Goal: Task Accomplishment & Management: Manage account settings

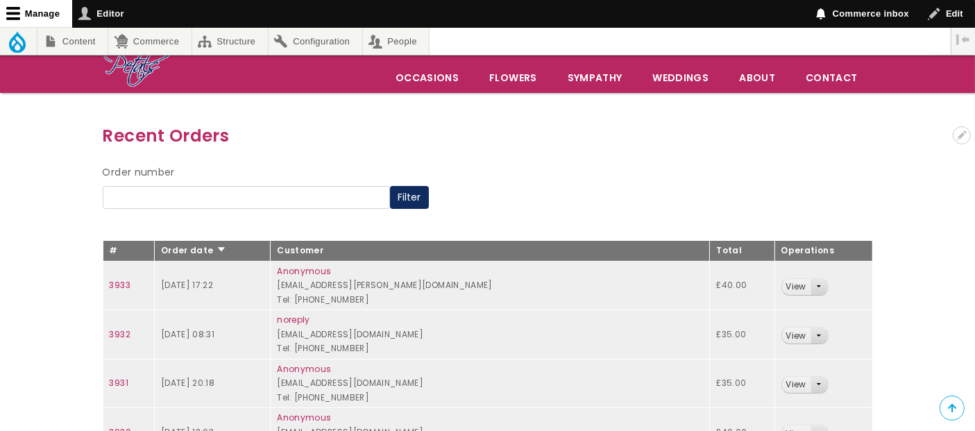
scroll to position [77, 0]
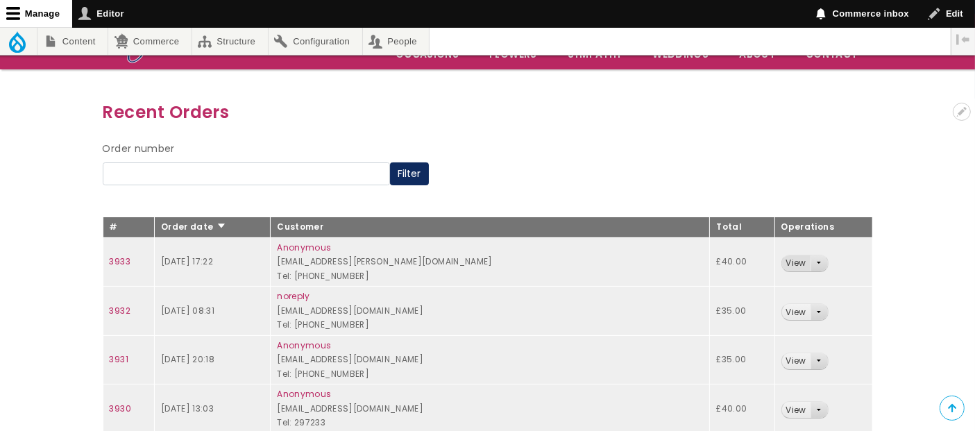
click at [782, 261] on link "View" at bounding box center [796, 263] width 28 height 16
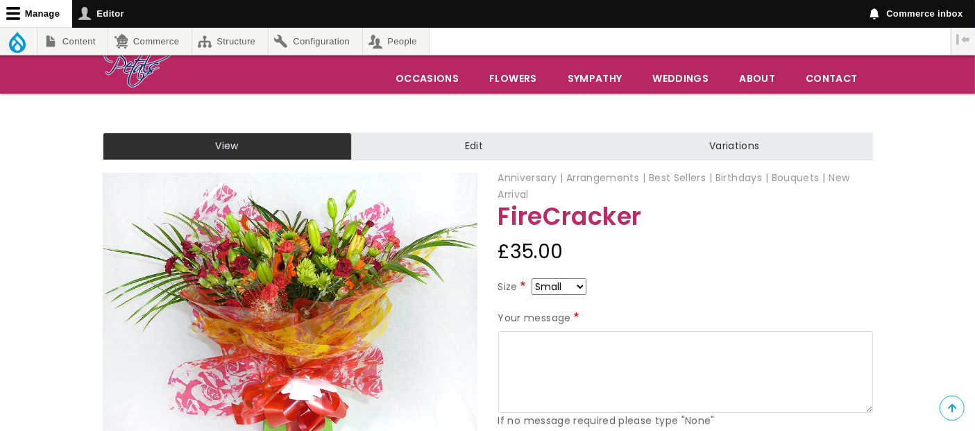
scroll to position [77, 0]
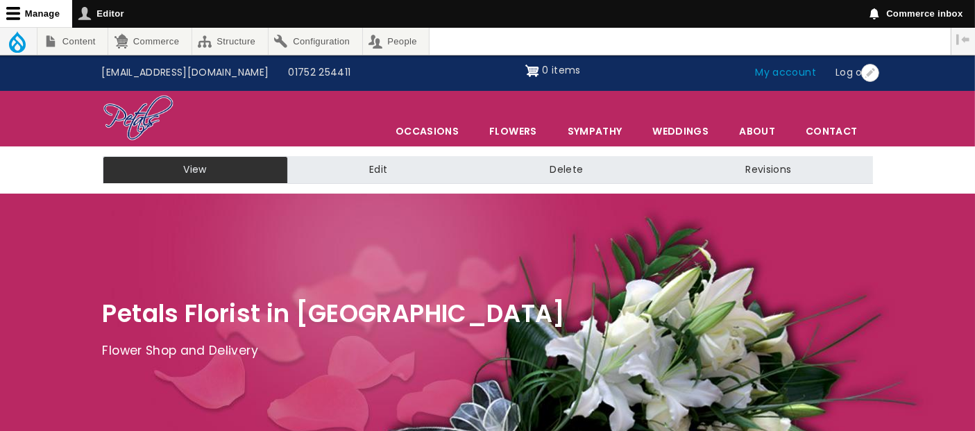
click at [797, 74] on link "My account" at bounding box center [786, 73] width 81 height 26
click at [795, 72] on link "My account" at bounding box center [786, 73] width 81 height 26
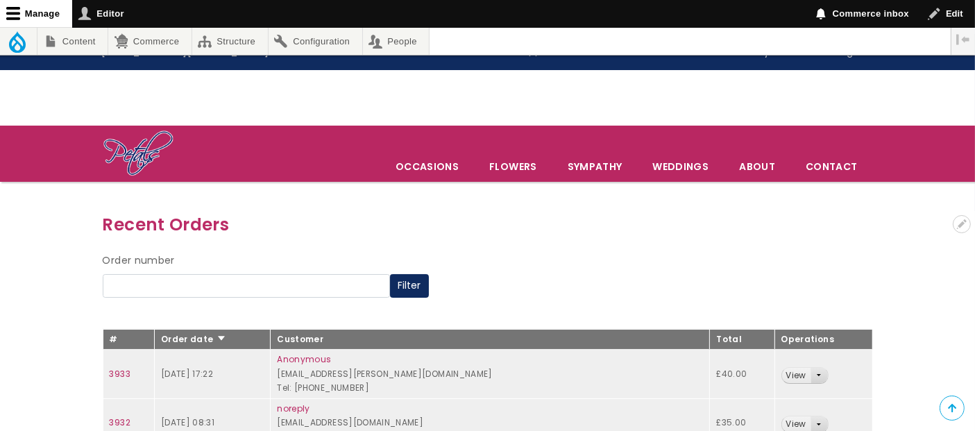
scroll to position [231, 0]
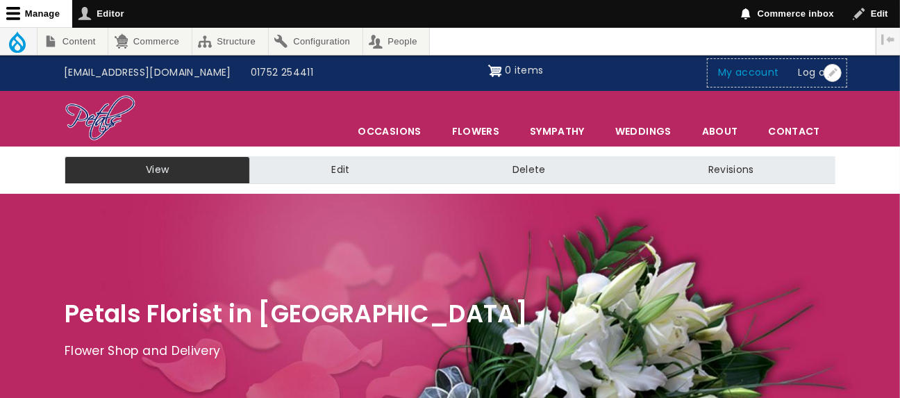
drag, startPoint x: 0, startPoint y: 0, endPoint x: 744, endPoint y: 72, distance: 747.7
click at [744, 72] on link "My account" at bounding box center [748, 73] width 81 height 26
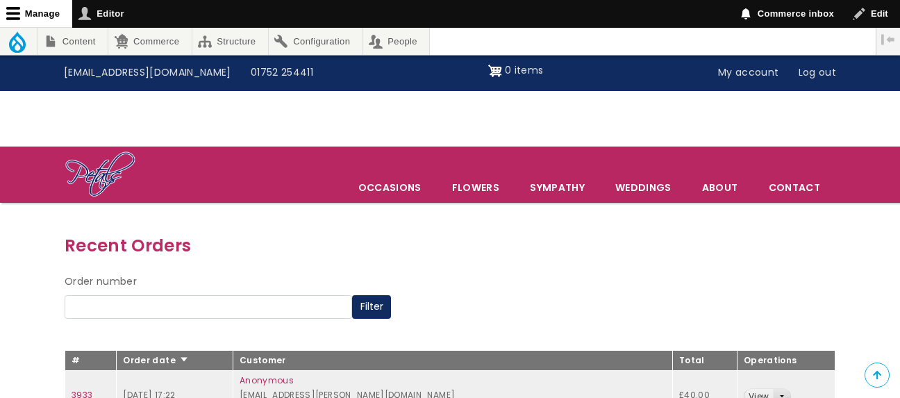
scroll to position [231, 0]
